Goal: Task Accomplishment & Management: Use online tool/utility

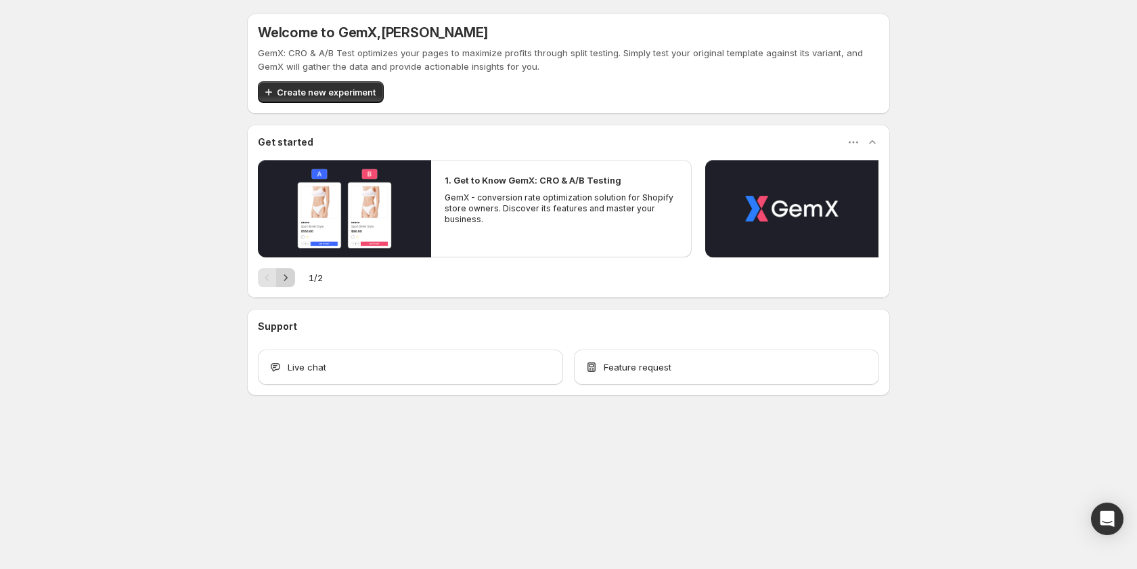
click at [286, 276] on icon "Next" at bounding box center [286, 278] width 14 height 14
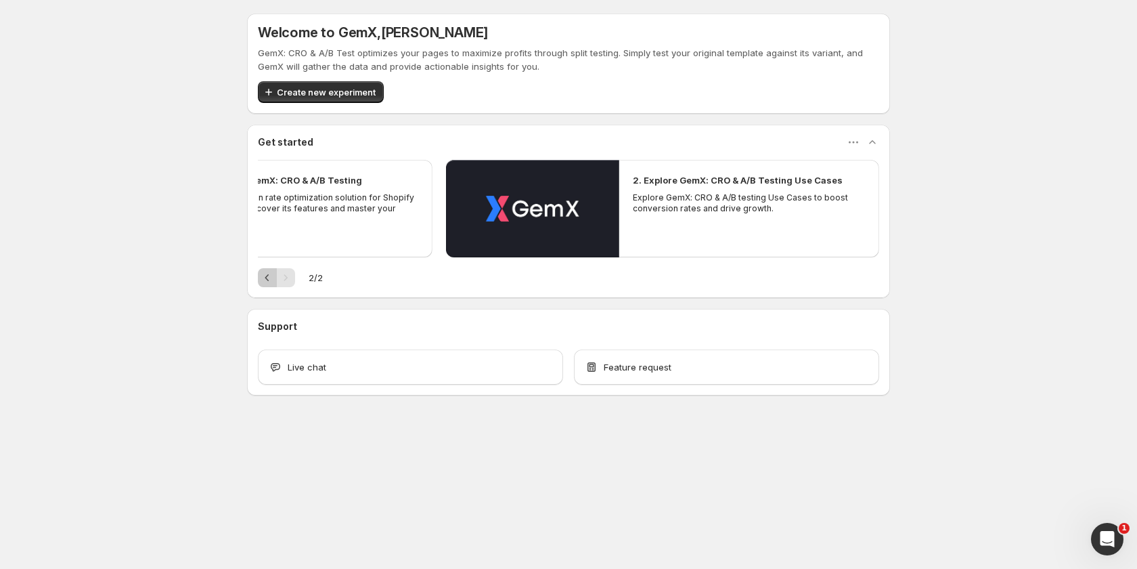
click at [269, 288] on div "1. Get to Know GemX: CRO & A/B Testing GemX - conversion rate optimization solu…" at bounding box center [568, 229] width 643 height 138
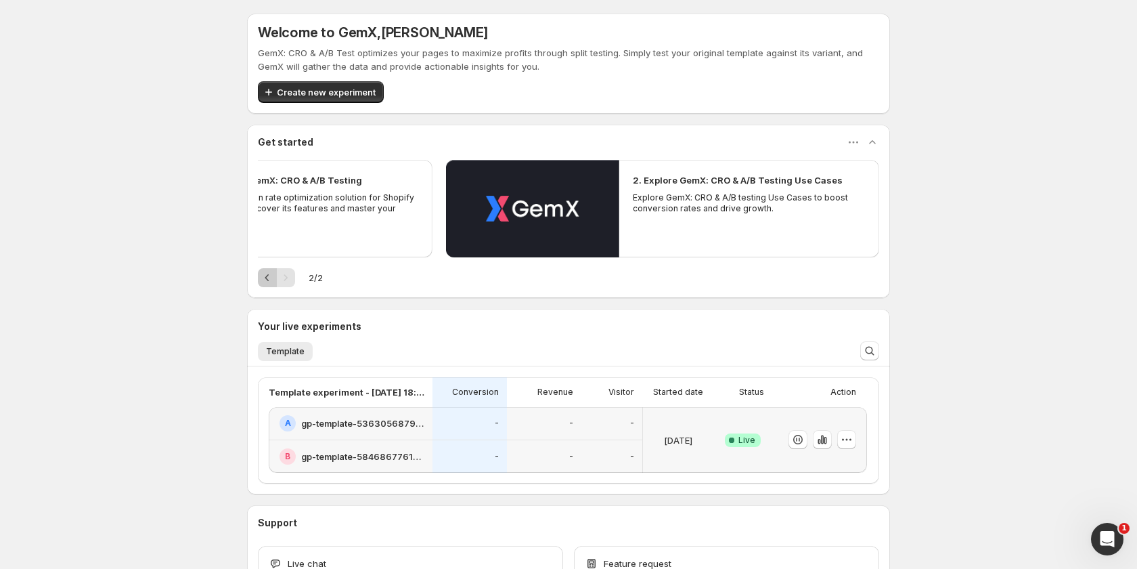
click at [269, 285] on button "Previous" at bounding box center [267, 277] width 19 height 19
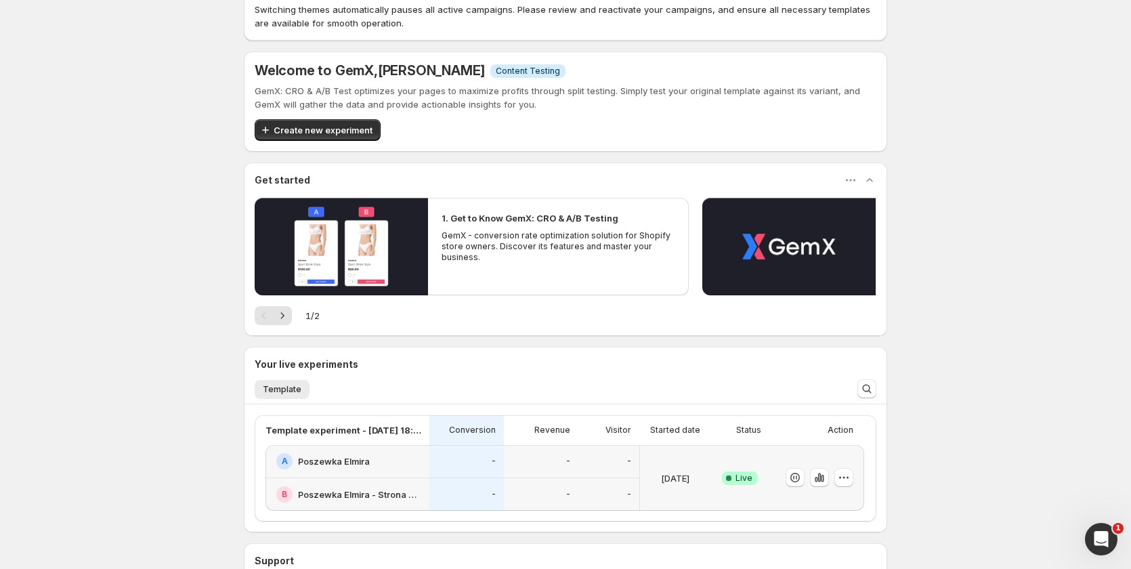
scroll to position [135, 0]
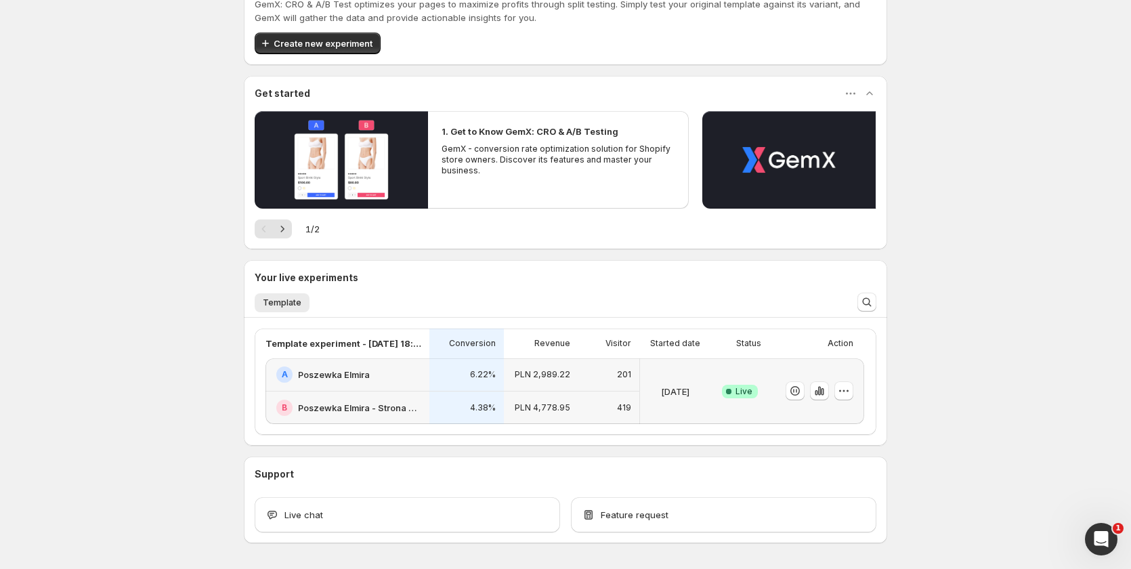
click at [655, 414] on div "[DATE]" at bounding box center [675, 390] width 60 height 49
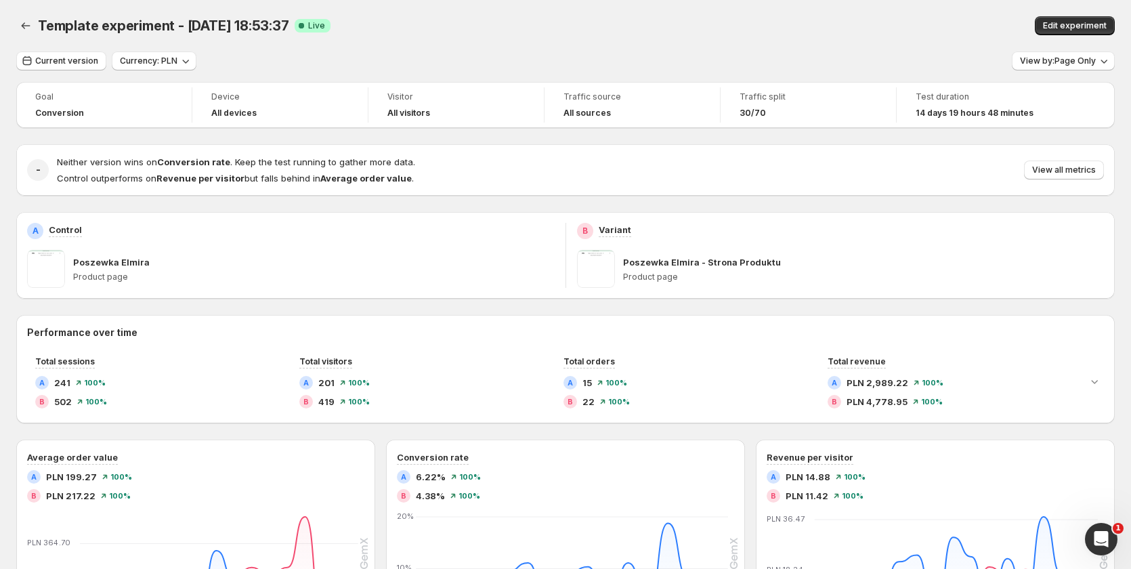
click at [114, 267] on p "Poszewka Elmira" at bounding box center [111, 262] width 76 height 14
click at [772, 96] on span "Traffic split" at bounding box center [807, 96] width 137 height 11
click at [1105, 25] on span "Edit experiment" at bounding box center [1074, 25] width 64 height 11
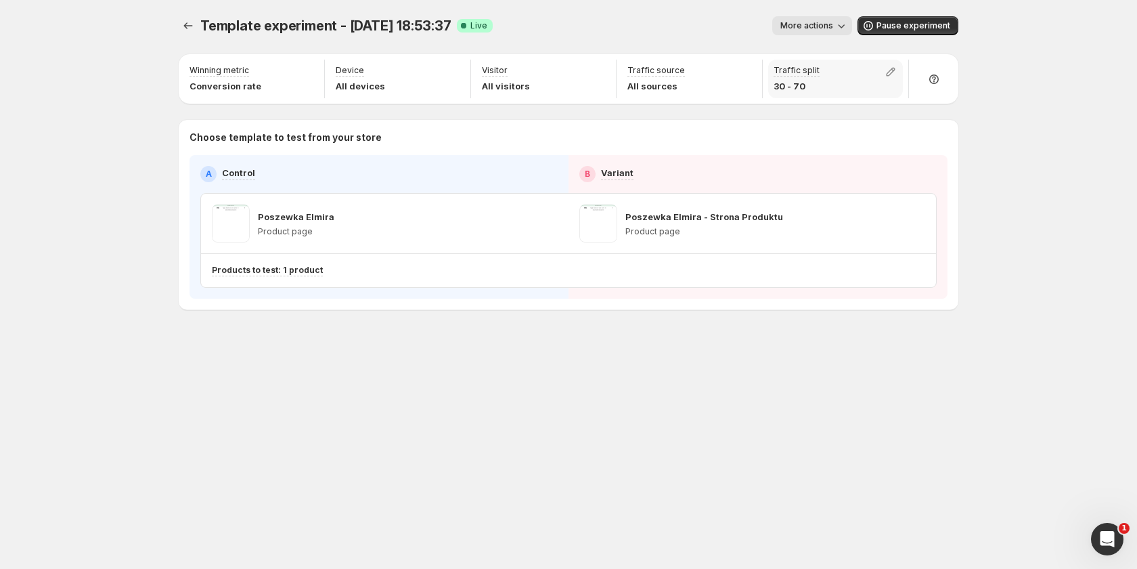
click at [803, 74] on p "Traffic split" at bounding box center [797, 70] width 46 height 11
click at [885, 69] on icon "button" at bounding box center [891, 72] width 14 height 14
drag, startPoint x: 853, startPoint y: 100, endPoint x: 891, endPoint y: 104, distance: 38.1
type input "**"
click at [891, 104] on input "range" at bounding box center [890, 100] width 195 height 19
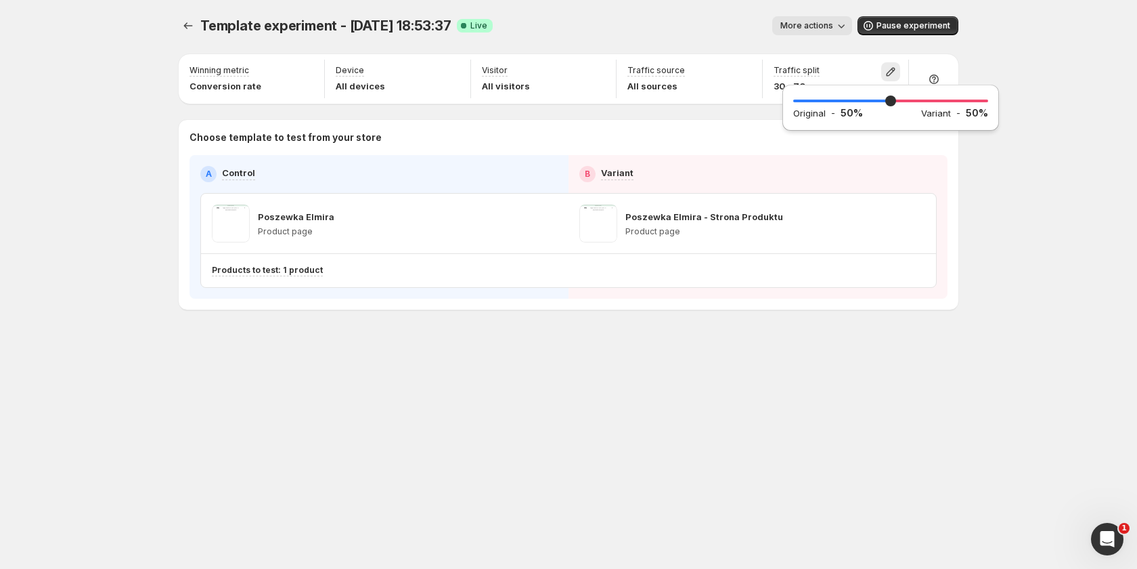
click at [1047, 202] on div "Template experiment - [DATE] 18:53:37. This page is ready Template experiment -…" at bounding box center [568, 284] width 1137 height 569
click at [181, 33] on button "Experiments" at bounding box center [188, 25] width 19 height 19
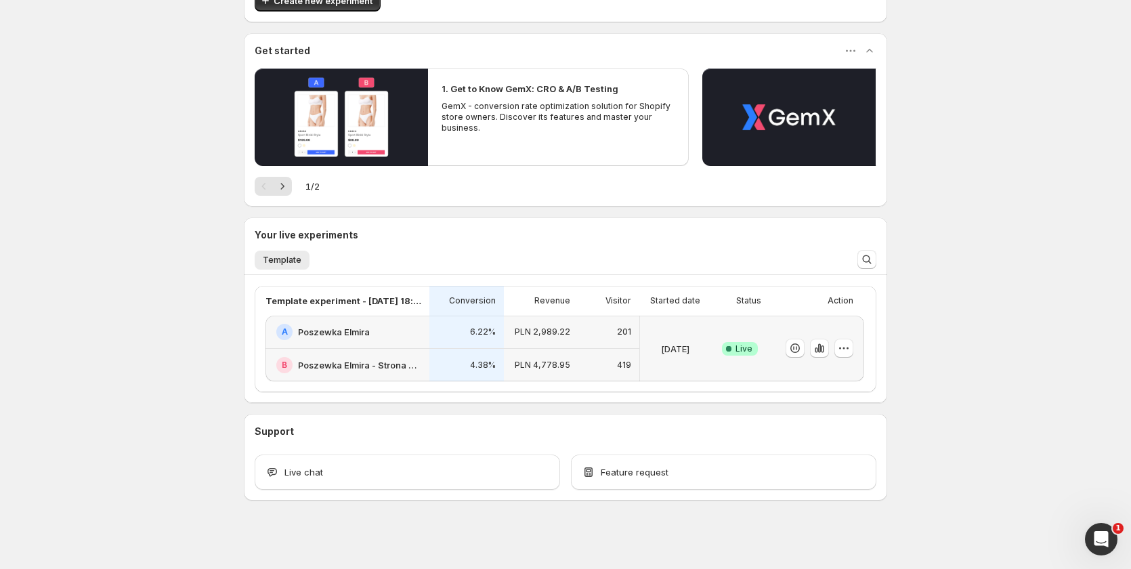
scroll to position [183, 0]
